Goal: Task Accomplishment & Management: Manage account settings

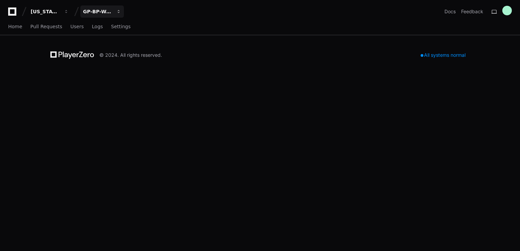
click at [109, 14] on div "GP-BP-WoodProducts" at bounding box center [97, 11] width 29 height 7
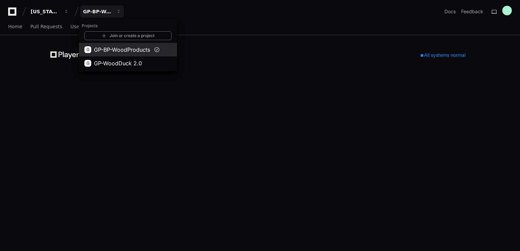
click at [128, 47] on span "GP-BP-WoodProducts" at bounding box center [122, 50] width 56 height 8
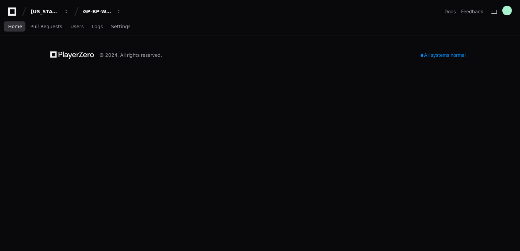
click at [15, 26] on span "Home" at bounding box center [15, 26] width 14 height 4
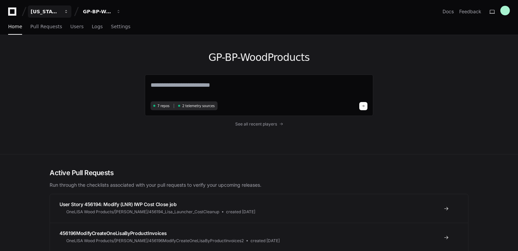
click at [46, 15] on button "[US_STATE] Pacific" at bounding box center [50, 11] width 44 height 12
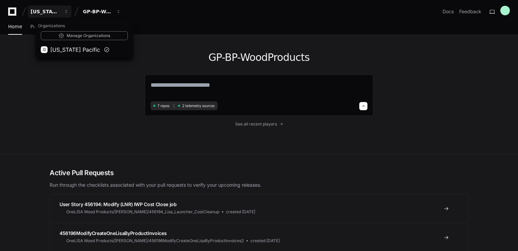
click at [22, 110] on div "GP-BP-WoodProducts 7 repos 2 telemetry sources See all recent players" at bounding box center [259, 94] width 518 height 119
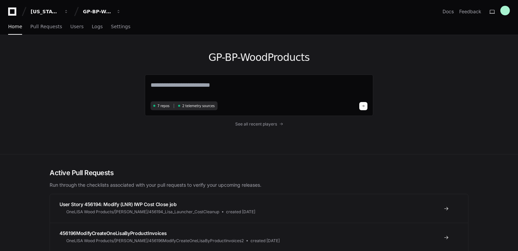
click at [11, 7] on div "[US_STATE] Pacific GP-BP-WoodProducts" at bounding box center [66, 11] width 116 height 12
click at [111, 28] on span "Settings" at bounding box center [120, 26] width 19 height 4
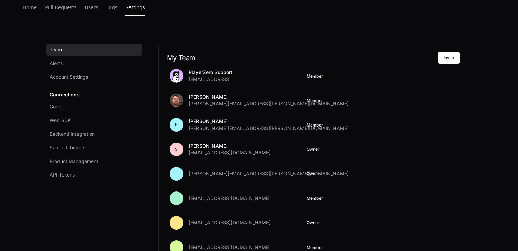
scroll to position [90, 0]
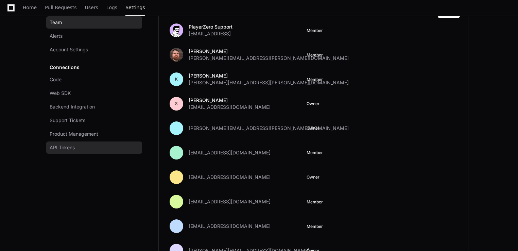
click at [86, 149] on link "API Tokens" at bounding box center [94, 148] width 96 height 12
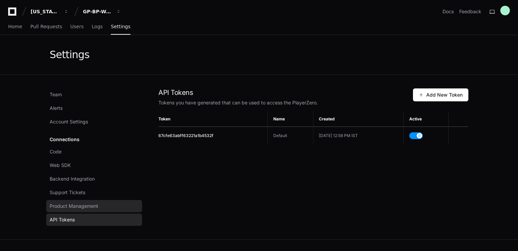
click at [67, 208] on span "Product Management" at bounding box center [74, 206] width 49 height 7
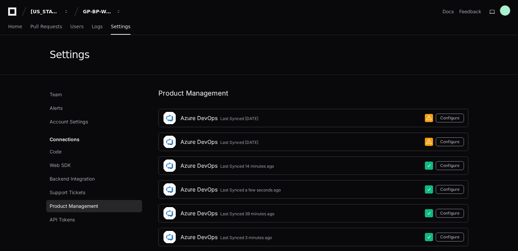
click at [506, 7] on div at bounding box center [506, 11] width 10 height 10
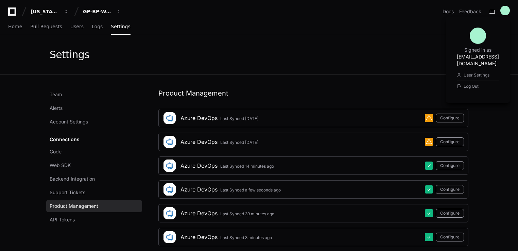
click at [268, 69] on div "Settings" at bounding box center [259, 54] width 435 height 39
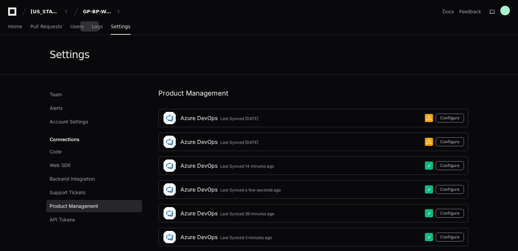
click at [78, 29] on div "Home Pull Requests Users Logs Settings" at bounding box center [69, 27] width 122 height 16
click at [82, 28] on div "Home Pull Requests Users Logs Settings" at bounding box center [69, 27] width 122 height 16
click at [92, 26] on span "Logs" at bounding box center [97, 26] width 11 height 4
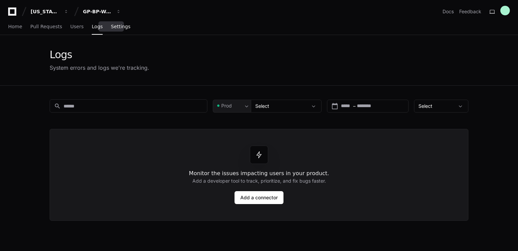
click at [111, 27] on span "Settings" at bounding box center [120, 26] width 19 height 4
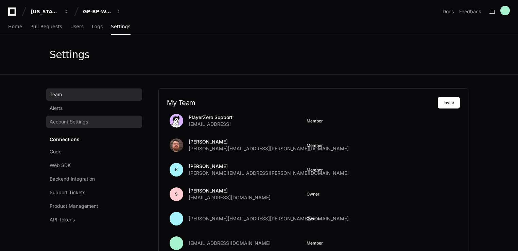
click at [76, 125] on span "Account Settings" at bounding box center [69, 121] width 38 height 7
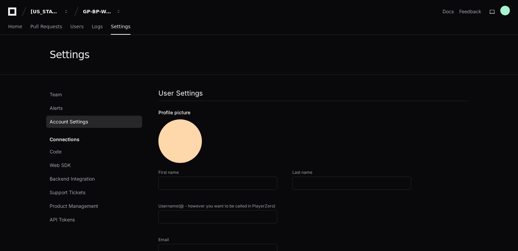
type input "**********"
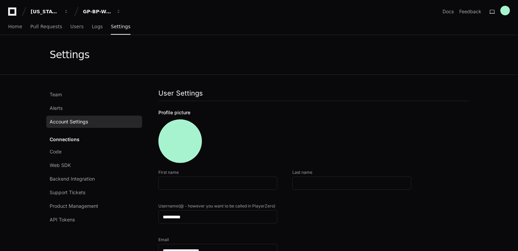
scroll to position [45, 0]
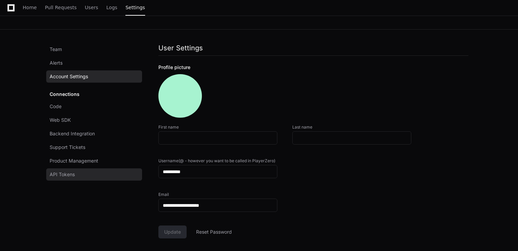
click at [70, 171] on span "API Tokens" at bounding box center [62, 174] width 25 height 7
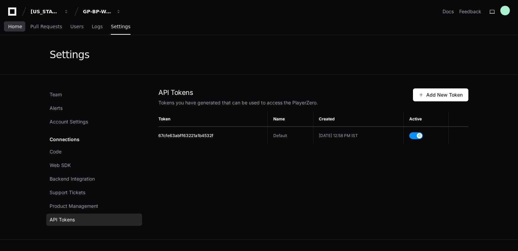
click at [14, 29] on span "Home" at bounding box center [15, 26] width 14 height 4
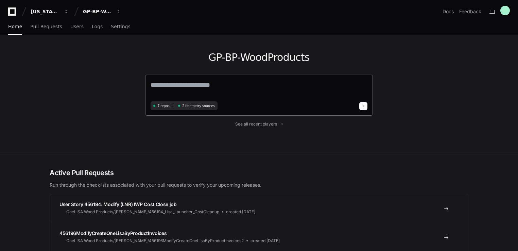
click at [196, 106] on span "2 telemetry sources" at bounding box center [198, 105] width 32 height 5
